Goal: Task Accomplishment & Management: Manage account settings

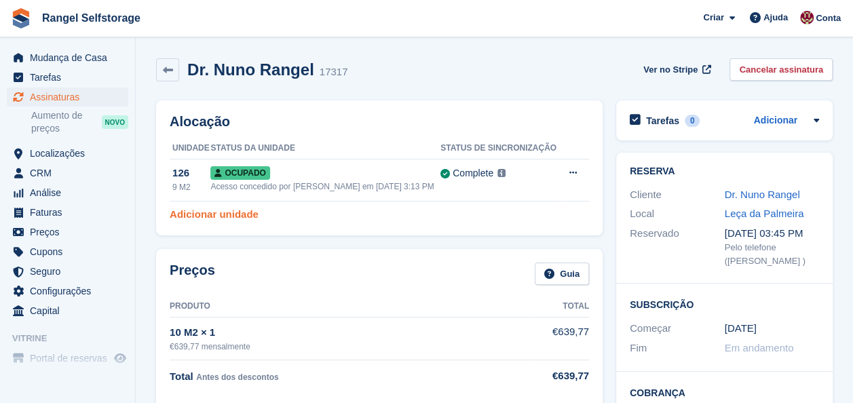
click at [214, 216] on link "Adicionar unidade" at bounding box center [214, 215] width 89 height 16
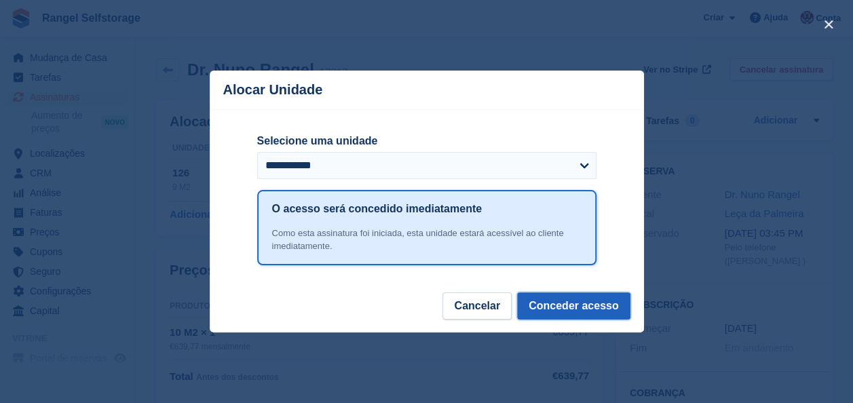
click at [577, 309] on button "Conceder acesso" at bounding box center [573, 305] width 113 height 27
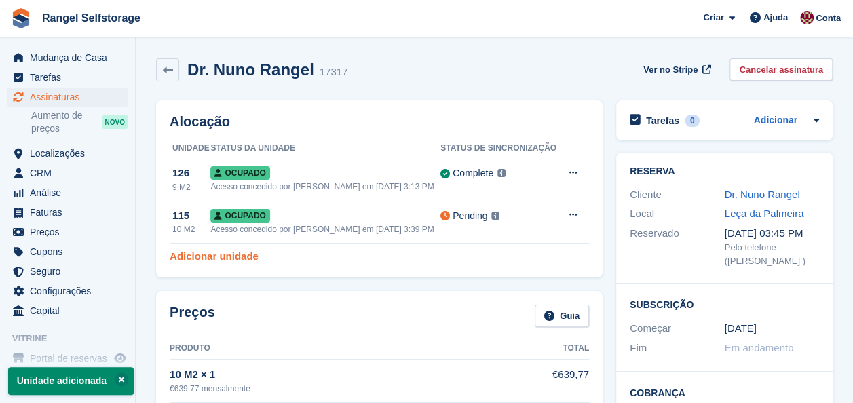
click at [213, 257] on link "Adicionar unidade" at bounding box center [214, 257] width 89 height 16
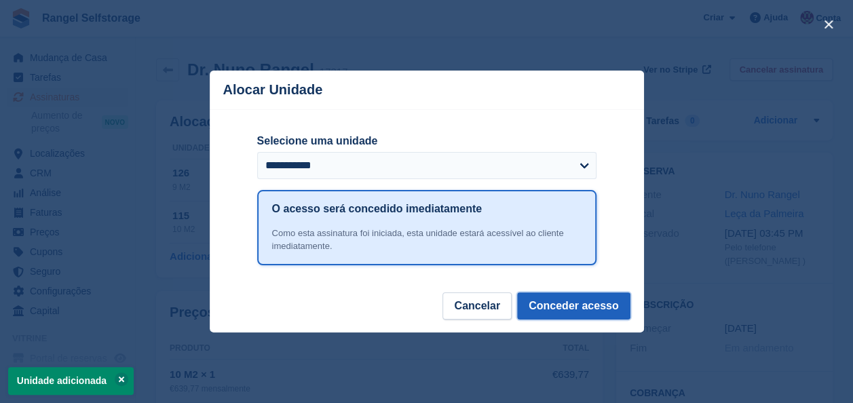
click at [590, 303] on button "Conceder acesso" at bounding box center [573, 305] width 113 height 27
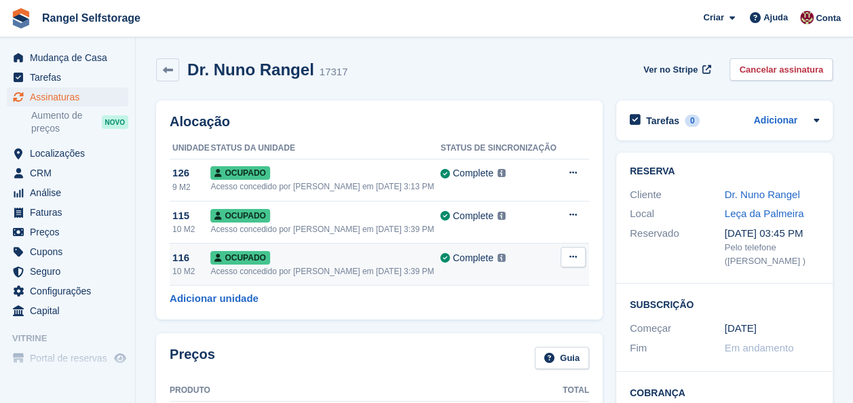
click at [235, 258] on span "Ocupado" at bounding box center [239, 258] width 59 height 14
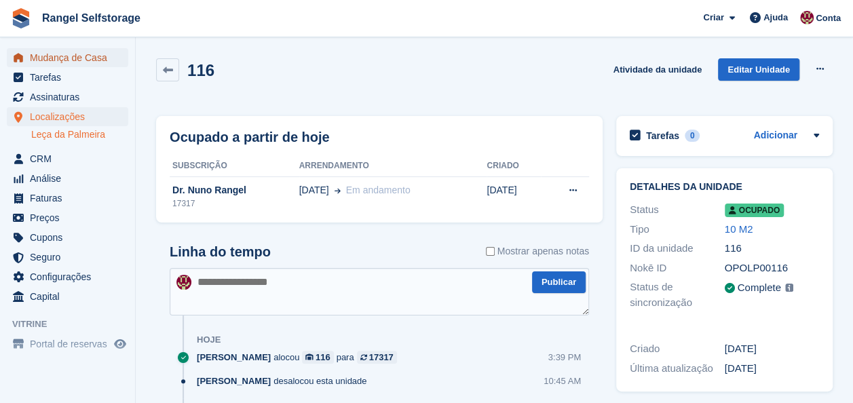
click at [49, 61] on span "Mudança de Casa" at bounding box center [70, 57] width 81 height 19
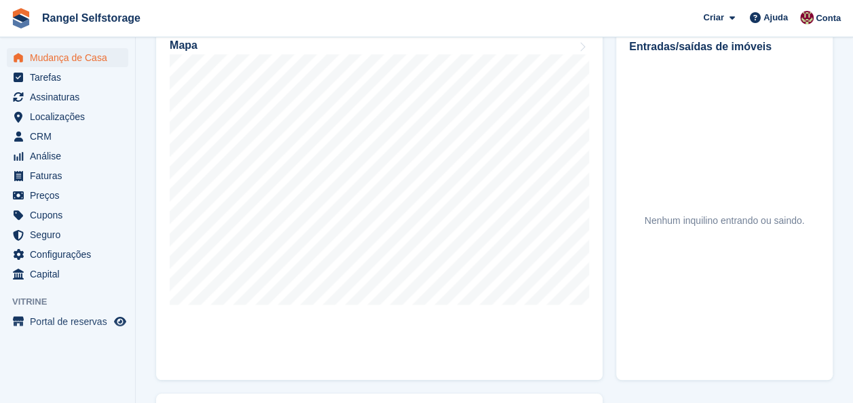
scroll to position [475, 0]
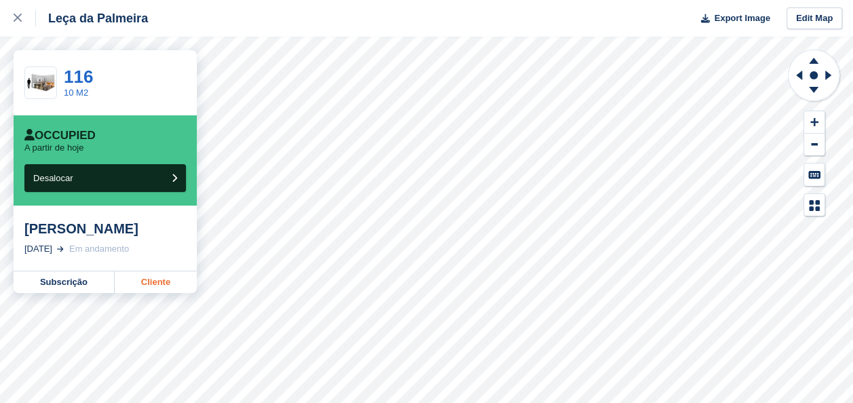
click at [147, 278] on link "Cliente" at bounding box center [156, 282] width 82 height 22
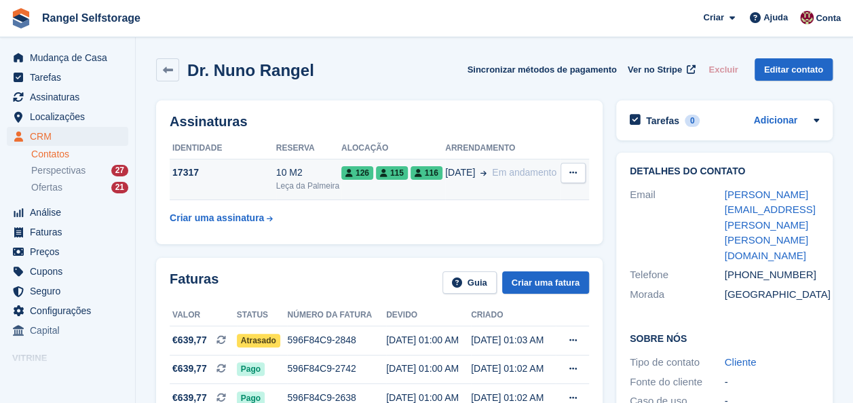
click at [267, 174] on div "17317" at bounding box center [223, 173] width 107 height 14
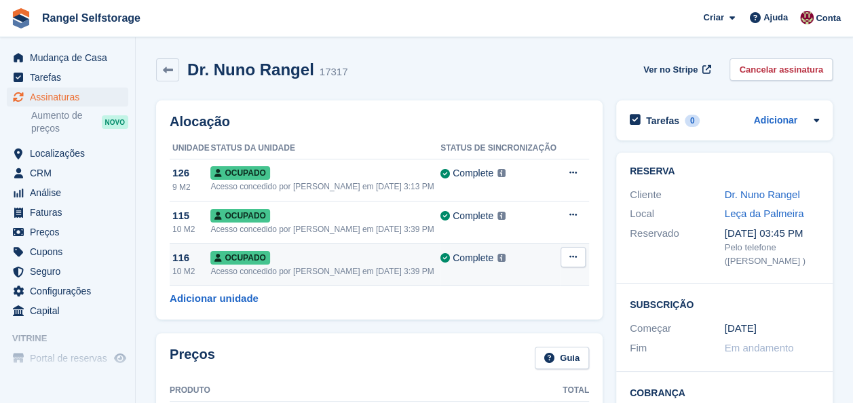
click at [319, 261] on div "Ocupado" at bounding box center [325, 257] width 230 height 14
click at [577, 257] on button at bounding box center [573, 257] width 25 height 20
click at [510, 330] on p "Desalocar" at bounding box center [520, 331] width 118 height 18
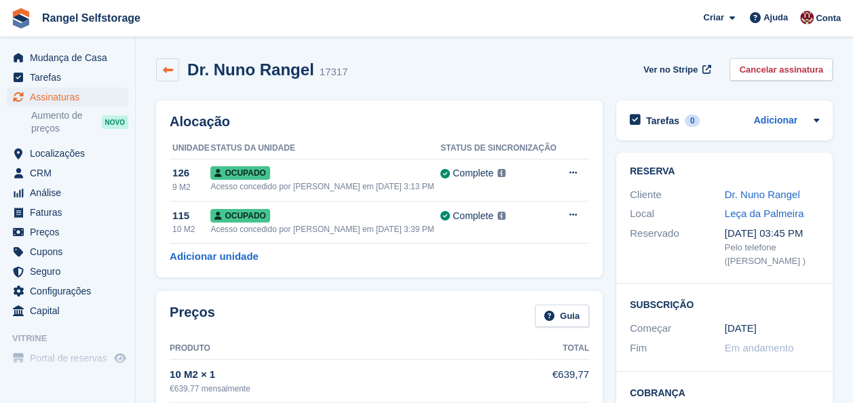
click at [170, 71] on icon at bounding box center [168, 70] width 10 height 10
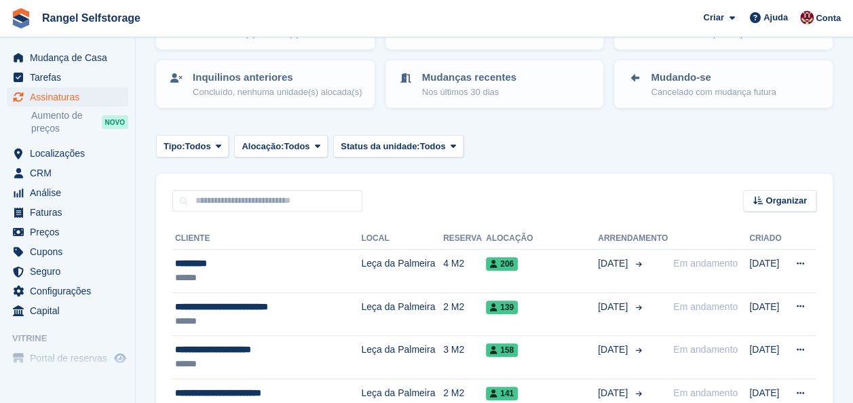
scroll to position [136, 0]
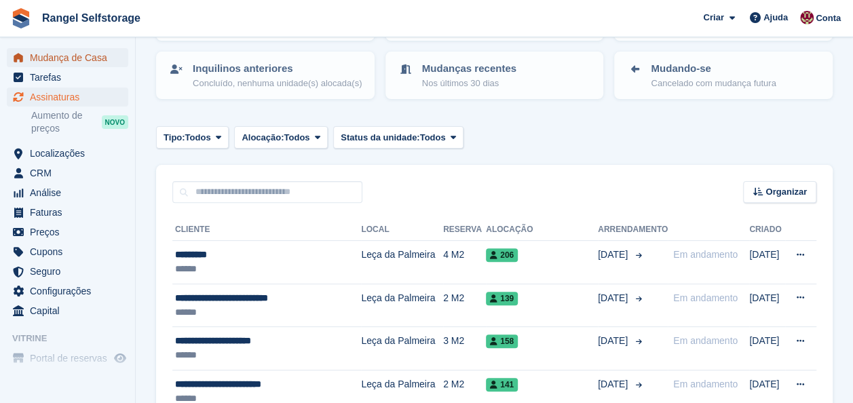
click at [71, 62] on span "Mudança de Casa" at bounding box center [70, 57] width 81 height 19
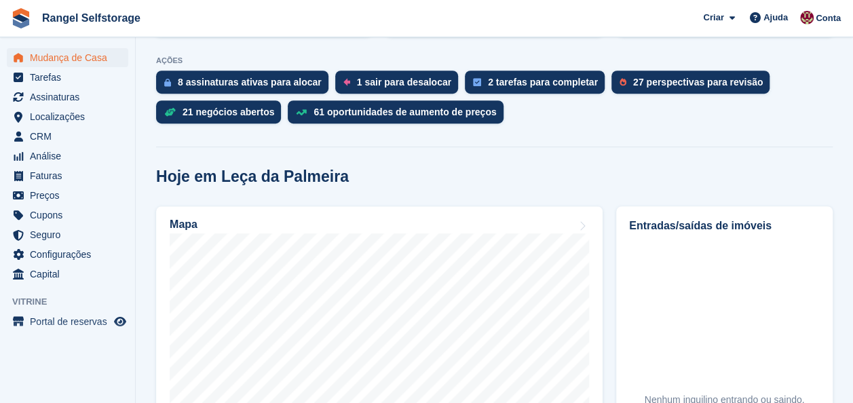
scroll to position [421, 0]
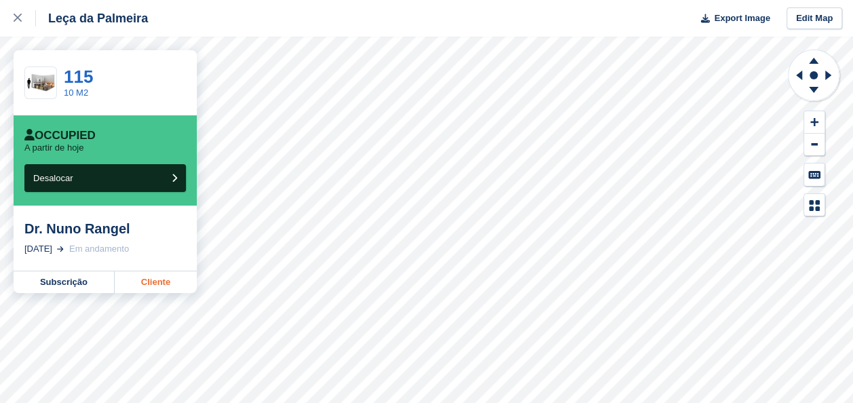
click at [149, 281] on link "Cliente" at bounding box center [156, 282] width 82 height 22
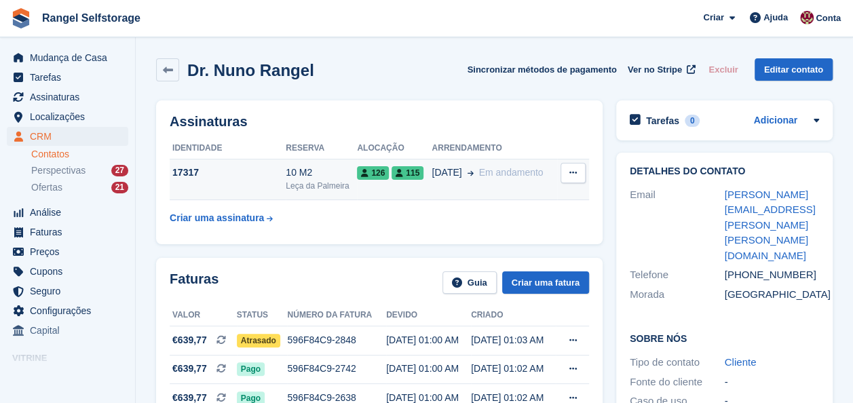
click at [301, 171] on div "10 M2" at bounding box center [321, 173] width 71 height 14
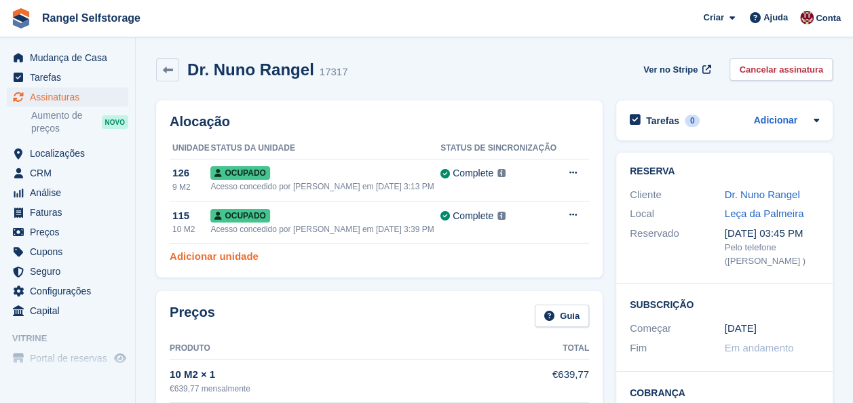
click at [225, 253] on link "Adicionar unidade" at bounding box center [214, 257] width 89 height 16
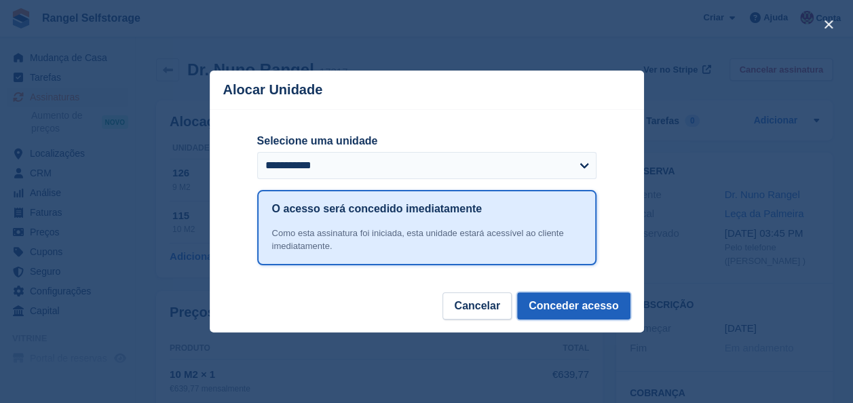
click at [556, 304] on button "Conceder acesso" at bounding box center [573, 305] width 113 height 27
